Goal: Information Seeking & Learning: Learn about a topic

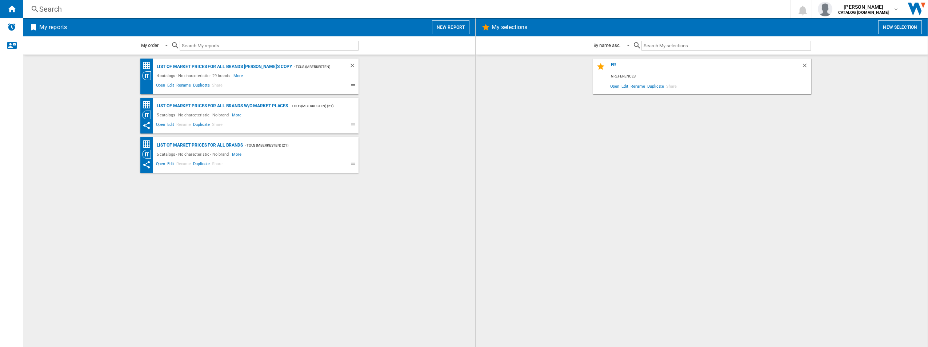
click at [205, 146] on div "List of market prices for all brands" at bounding box center [199, 145] width 88 height 9
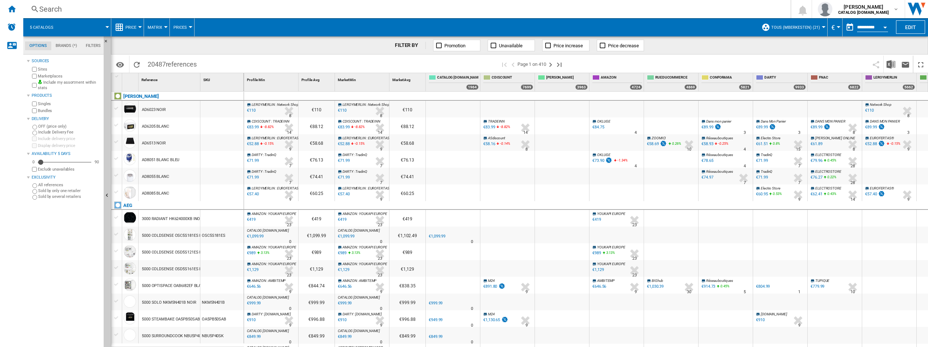
click at [163, 30] on button "Matrix" at bounding box center [157, 27] width 18 height 18
click at [177, 27] on md-backdrop at bounding box center [464, 173] width 928 height 347
click at [187, 26] on button "Prices" at bounding box center [181, 27] width 17 height 18
click at [181, 26] on md-backdrop at bounding box center [464, 173] width 928 height 347
click at [128, 24] on button "Price" at bounding box center [132, 27] width 15 height 18
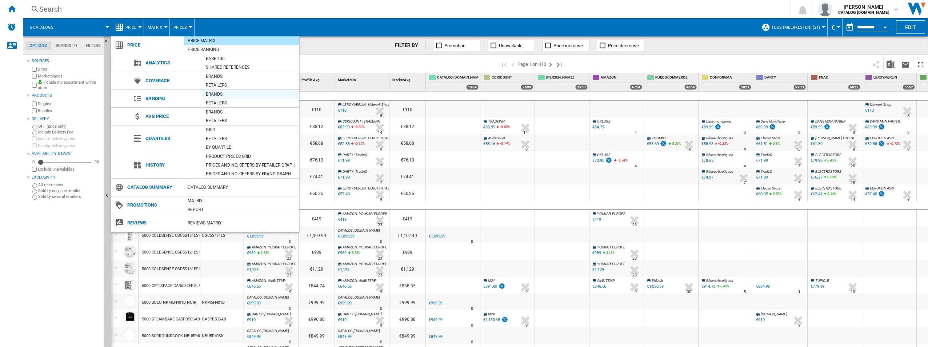
click at [219, 93] on div "Brands" at bounding box center [250, 94] width 97 height 7
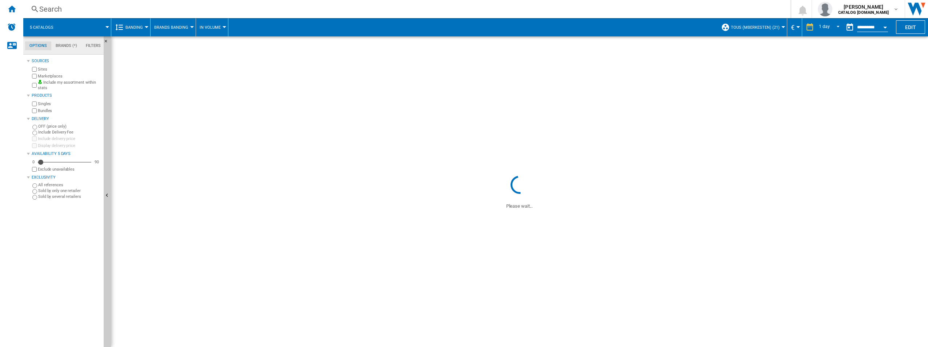
click at [189, 25] on button "Brands Banding" at bounding box center [173, 27] width 38 height 18
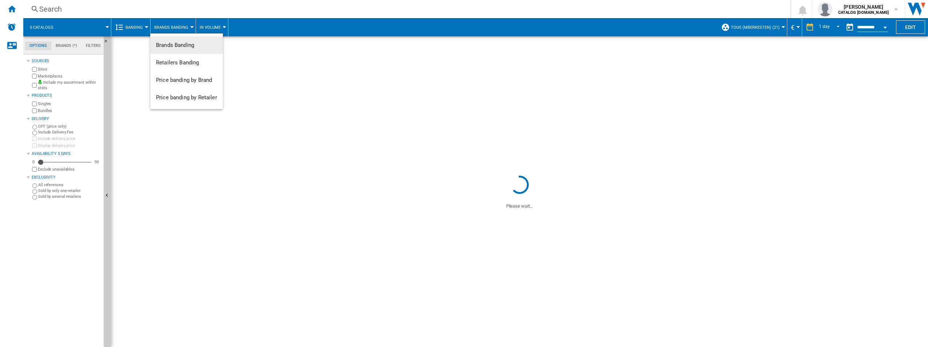
click at [129, 30] on md-backdrop at bounding box center [464, 173] width 928 height 347
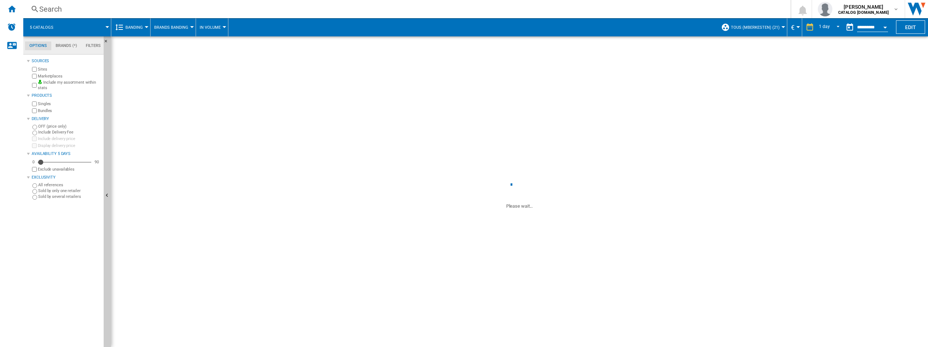
click at [130, 29] on span "Banding" at bounding box center [133, 27] width 17 height 5
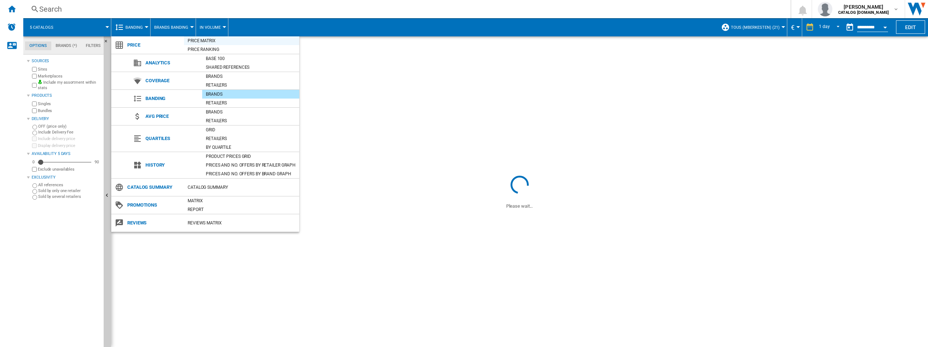
click at [191, 42] on div "Price Matrix" at bounding box center [241, 40] width 115 height 7
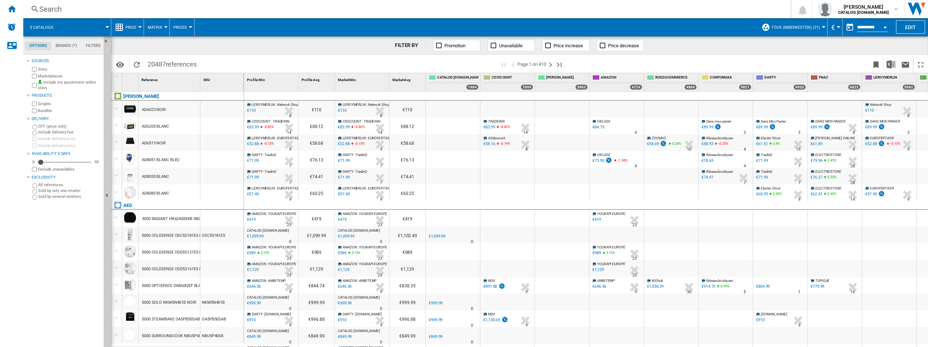
click at [164, 30] on button "Matrix" at bounding box center [157, 27] width 18 height 18
click at [188, 25] on md-backdrop at bounding box center [464, 173] width 928 height 347
click at [188, 25] on button "Prices" at bounding box center [181, 27] width 17 height 18
click at [306, 53] on md-backdrop at bounding box center [464, 173] width 928 height 347
click at [59, 45] on md-tab-item "Brands (*)" at bounding box center [66, 45] width 30 height 9
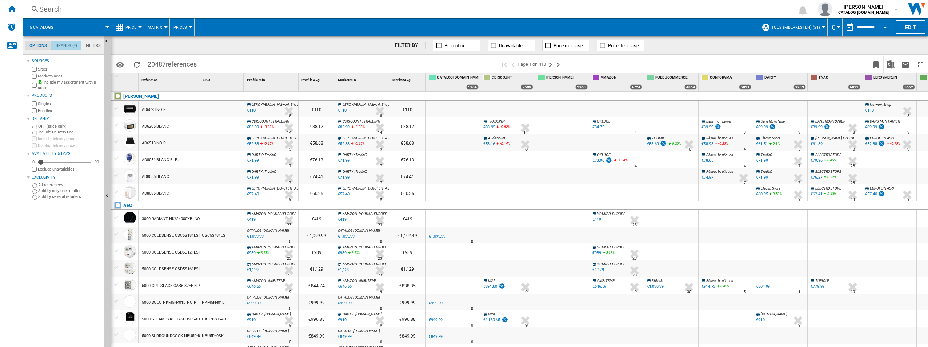
scroll to position [28, 0]
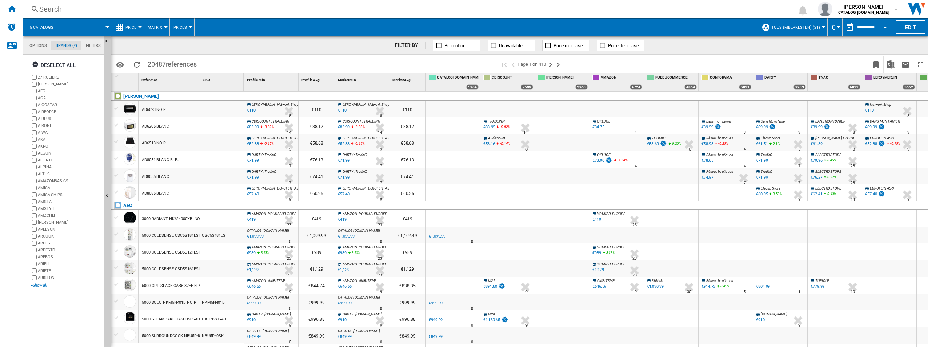
click at [35, 286] on div "+Show all" at bounding box center [66, 285] width 70 height 5
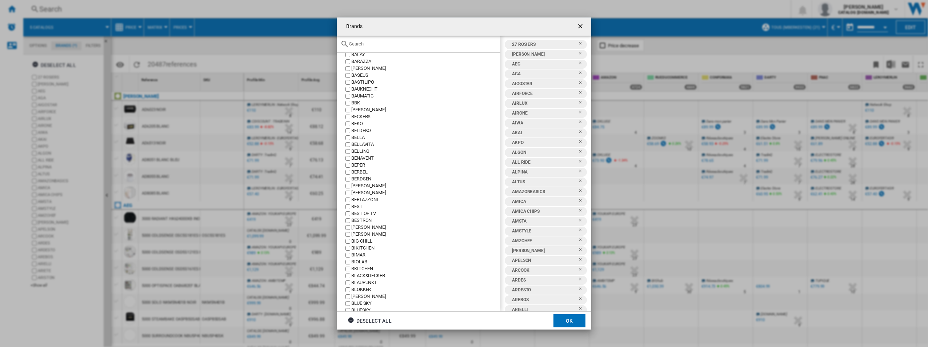
scroll to position [292, 0]
click at [152, 75] on div "Brands 27 [PERSON_NAME] AEG AGA [GEOGRAPHIC_DATA] AIRFORCE AIRLUX AIRONE [GEOGR…" at bounding box center [464, 173] width 928 height 347
click at [584, 25] on ng-md-icon "getI18NText('BUTTONS.CLOSE_DIALOG')" at bounding box center [581, 27] width 9 height 9
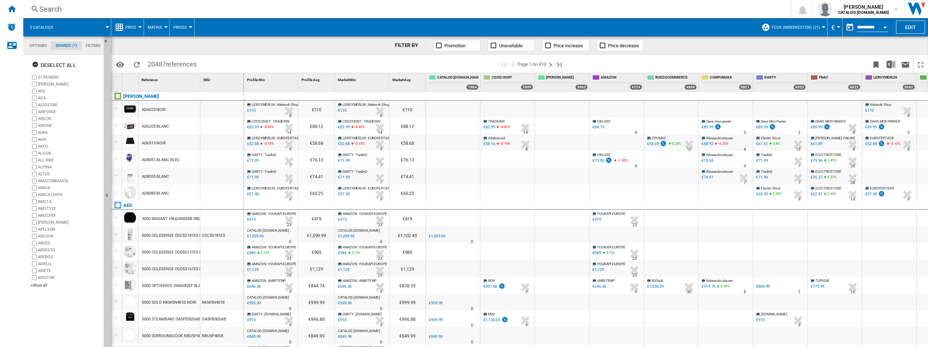
click at [161, 22] on button "Matrix" at bounding box center [157, 27] width 18 height 18
click at [66, 46] on md-backdrop at bounding box center [464, 173] width 928 height 347
click at [44, 42] on md-tab-item "Options" at bounding box center [38, 45] width 26 height 9
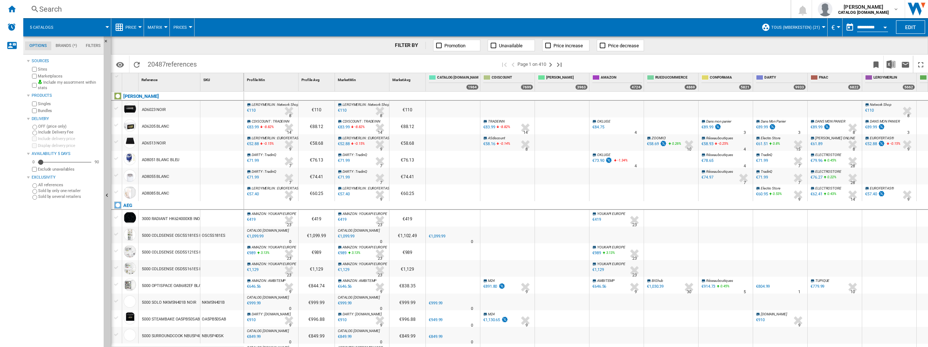
click at [95, 45] on md-tab-item "Filters" at bounding box center [93, 45] width 24 height 9
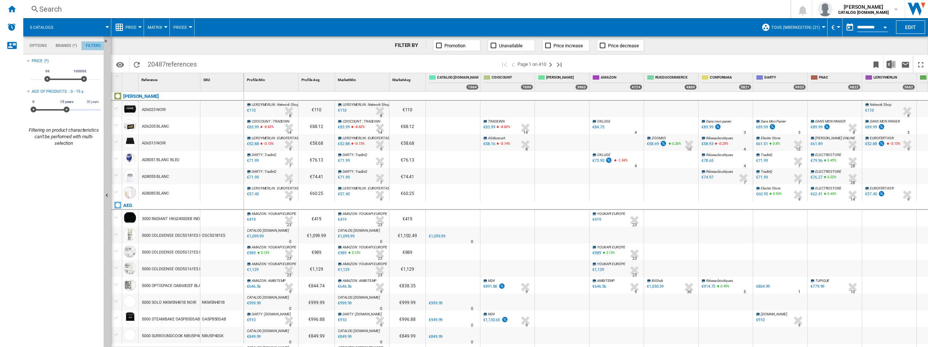
scroll to position [47, 0]
click at [40, 44] on md-tab-item "Options" at bounding box center [38, 45] width 26 height 9
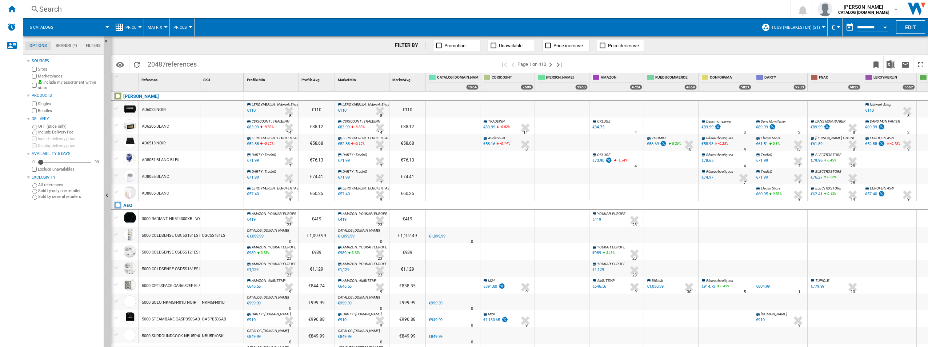
scroll to position [9, 0]
click at [189, 29] on button "Prices" at bounding box center [181, 27] width 17 height 18
click at [145, 24] on md-backdrop at bounding box center [464, 173] width 928 height 347
click at [148, 26] on span "Matrix" at bounding box center [155, 27] width 15 height 5
click at [155, 68] on button "Ranking" at bounding box center [161, 62] width 35 height 17
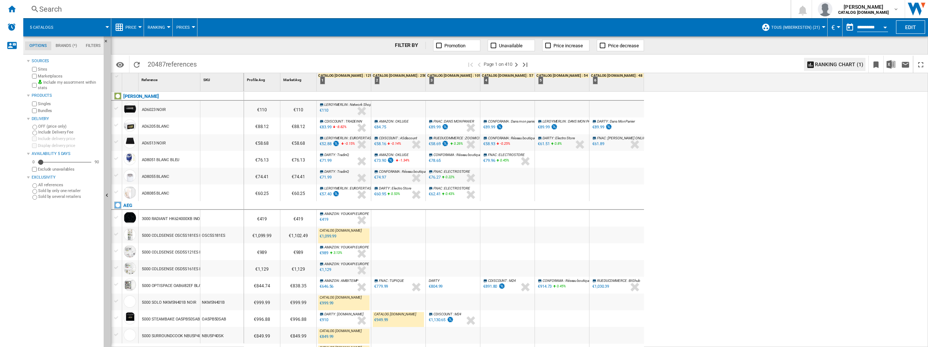
click at [157, 26] on span "Ranking" at bounding box center [156, 27] width 17 height 5
click at [157, 63] on span "Ranking" at bounding box center [160, 62] width 20 height 7
